Goal: Information Seeking & Learning: Learn about a topic

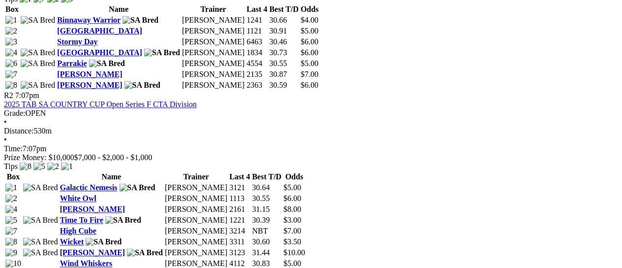
scroll to position [524, 0]
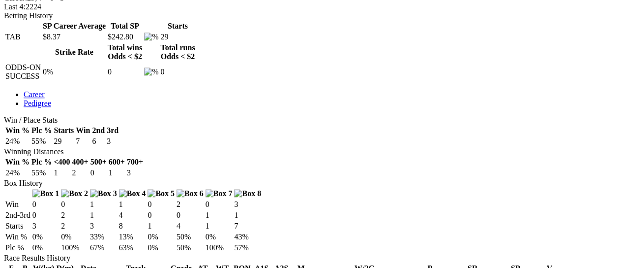
scroll to position [393, 0]
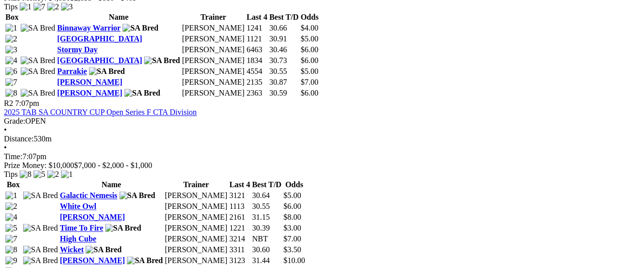
scroll to position [524, 0]
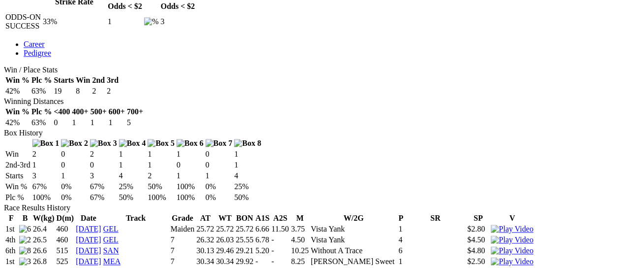
scroll to position [524, 0]
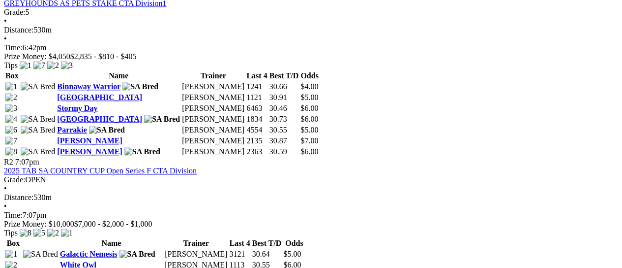
scroll to position [524, 0]
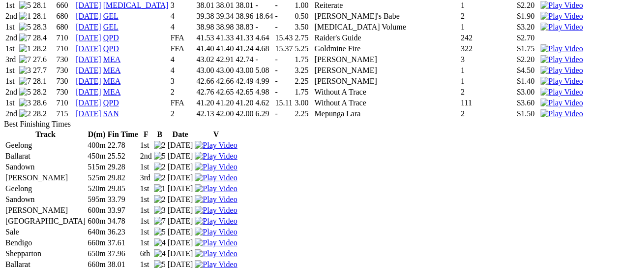
scroll to position [1442, 0]
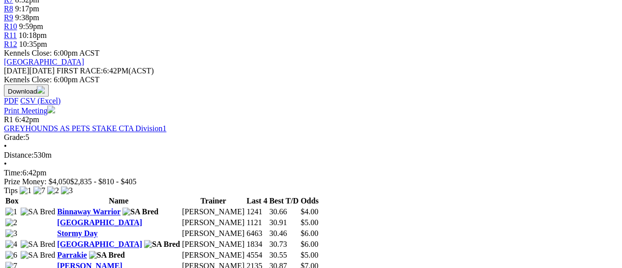
scroll to position [524, 0]
